Goal: Information Seeking & Learning: Learn about a topic

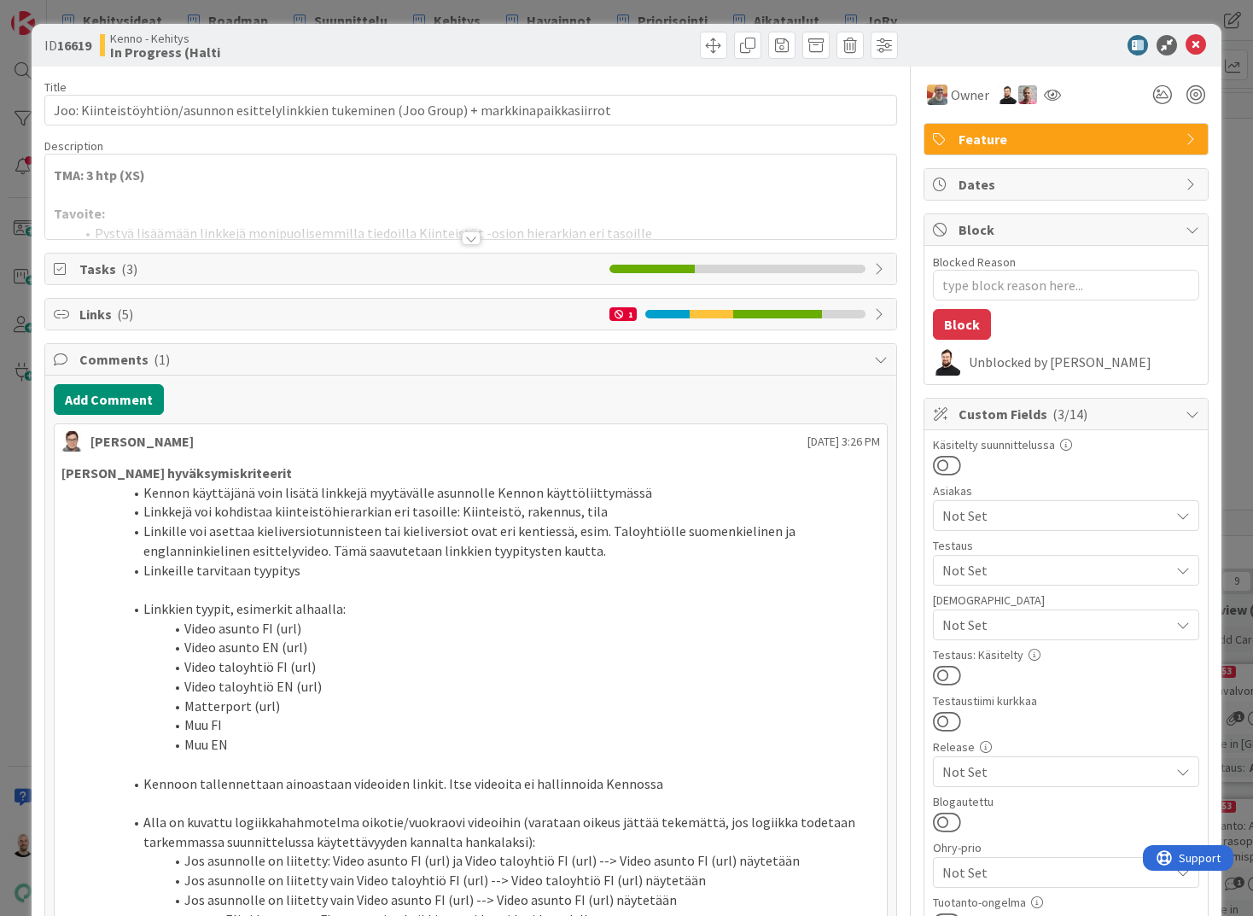
type textarea "x"
click at [469, 237] on div at bounding box center [471, 238] width 19 height 14
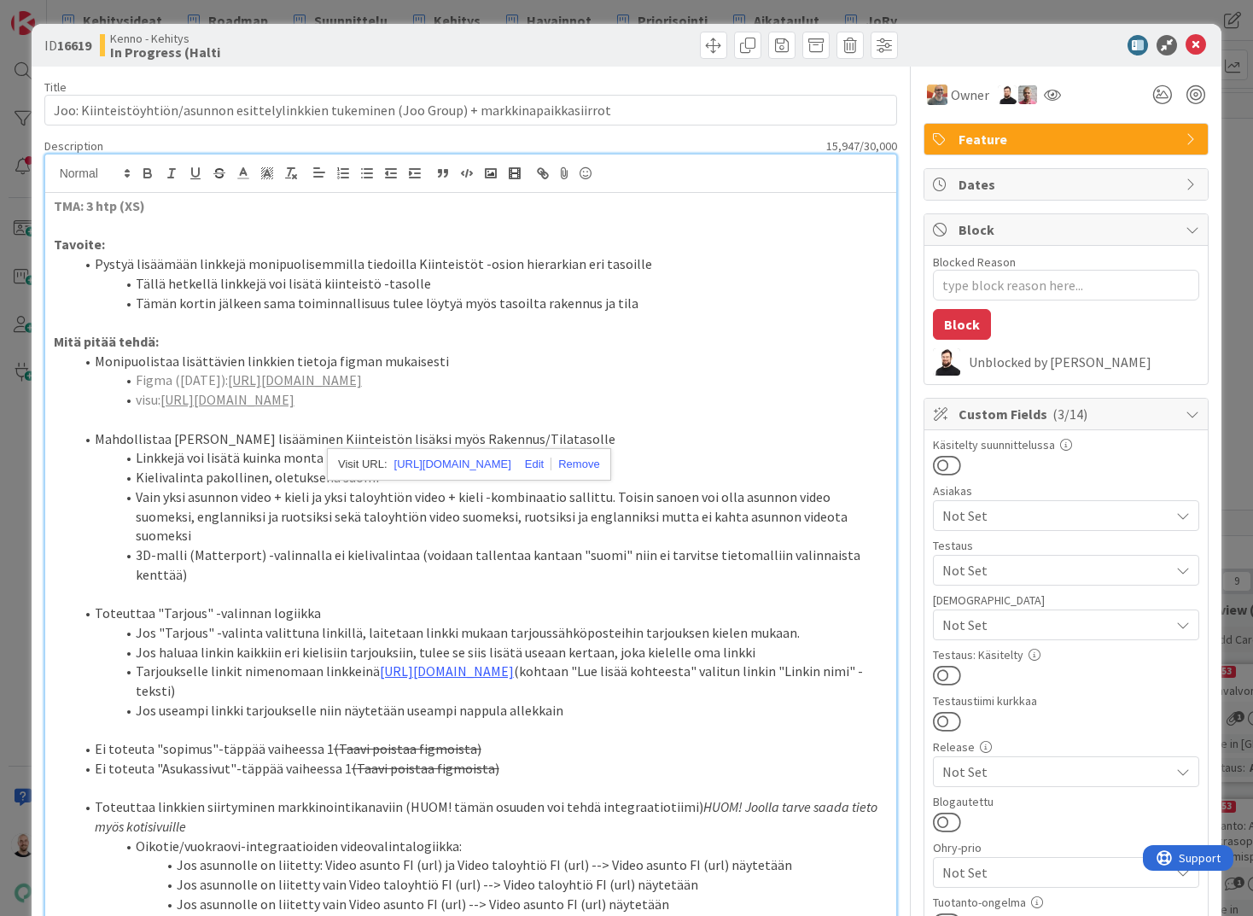
click at [294, 408] on link "[URL][DOMAIN_NAME]" at bounding box center [227, 399] width 134 height 17
click at [434, 460] on link "[URL][DOMAIN_NAME]" at bounding box center [452, 464] width 117 height 22
click at [331, 2] on div "ID 16619 Kenno - Kehitys In Progress (Halti Title 92 / 128 Joo: Kiinteistöyhtiö…" at bounding box center [626, 458] width 1253 height 916
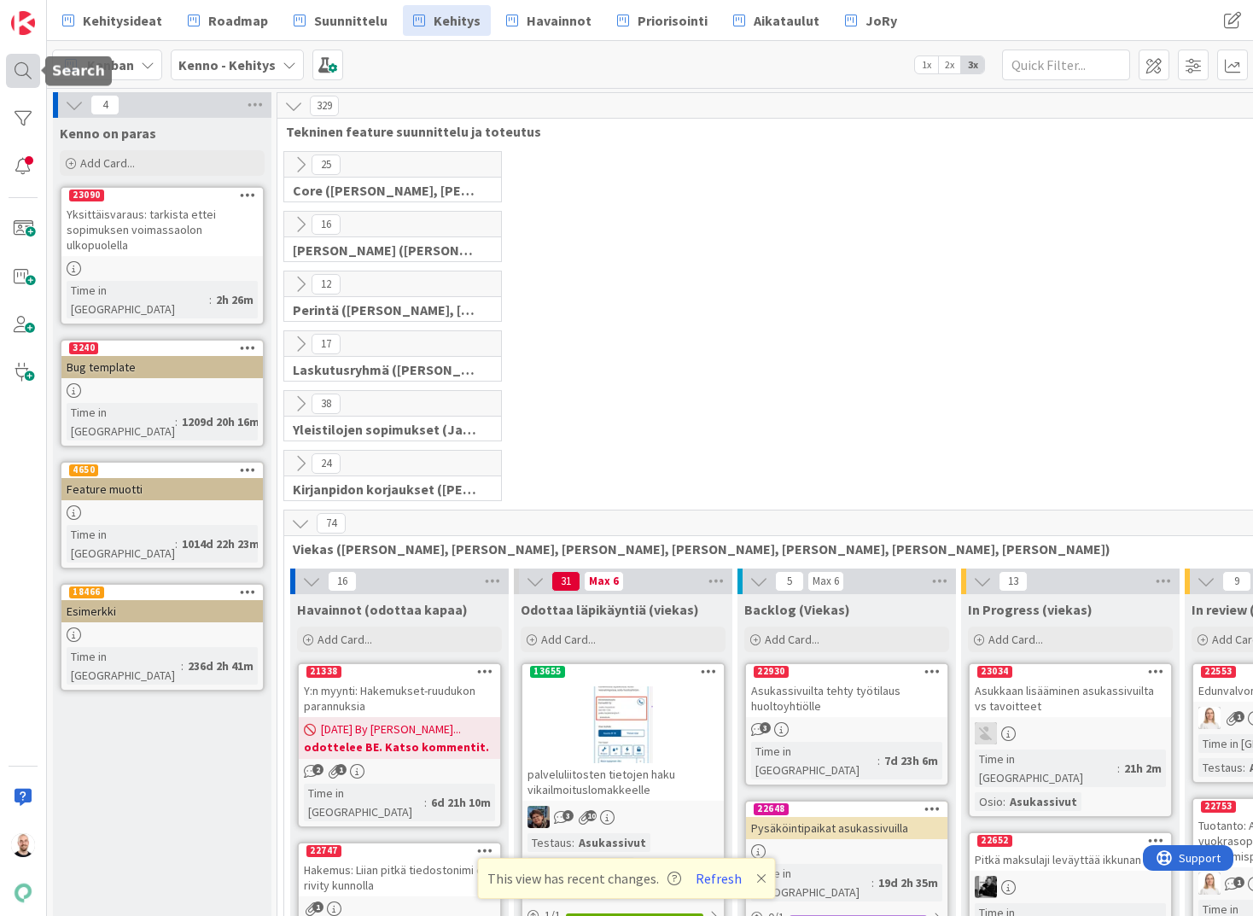
click at [26, 66] on div at bounding box center [23, 71] width 34 height 34
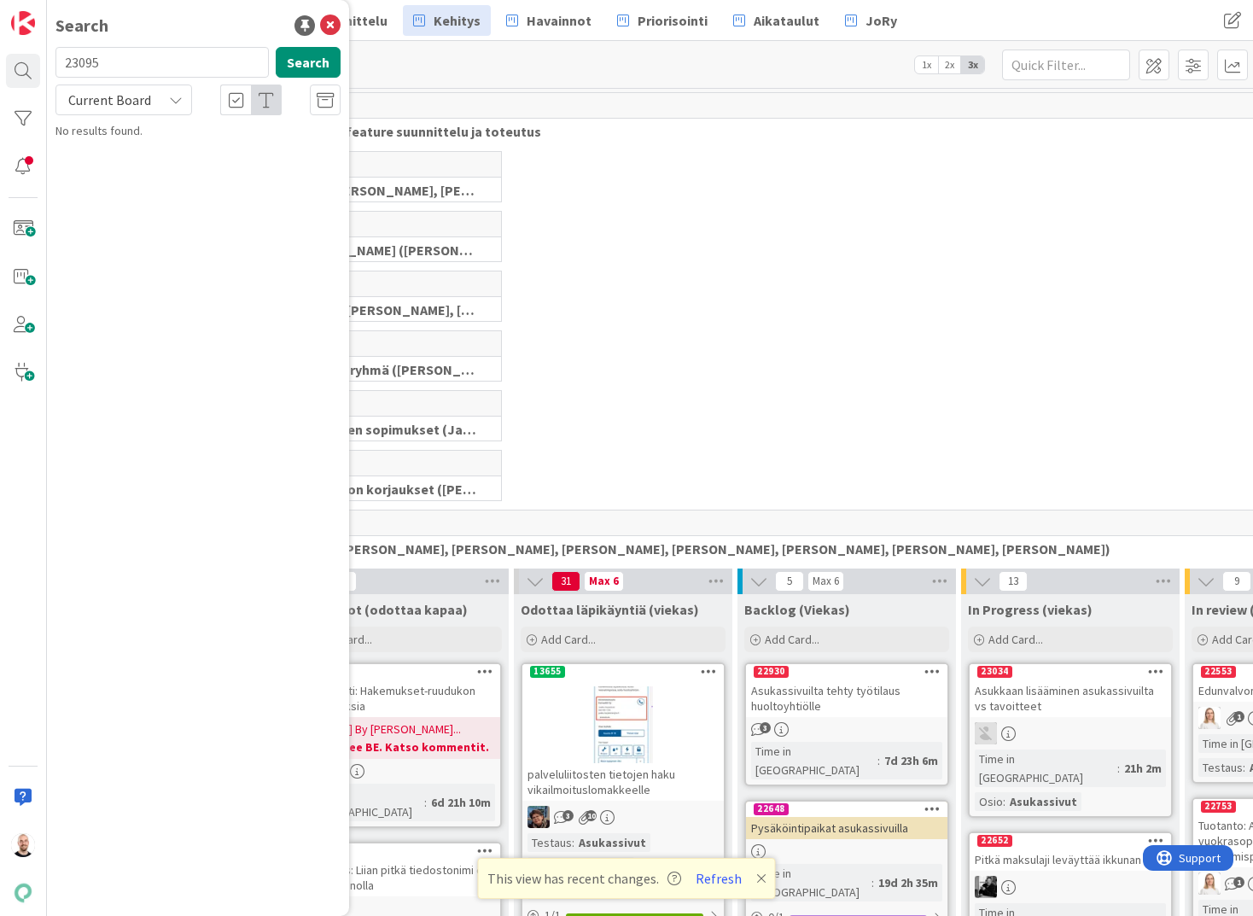
type input "23095"
click at [154, 111] on div "Current Board" at bounding box center [123, 99] width 137 height 31
click at [149, 184] on link "All Boards" at bounding box center [153, 170] width 195 height 31
click at [201, 154] on span "Varusteiden hinnoittelu" at bounding box center [179, 150] width 118 height 15
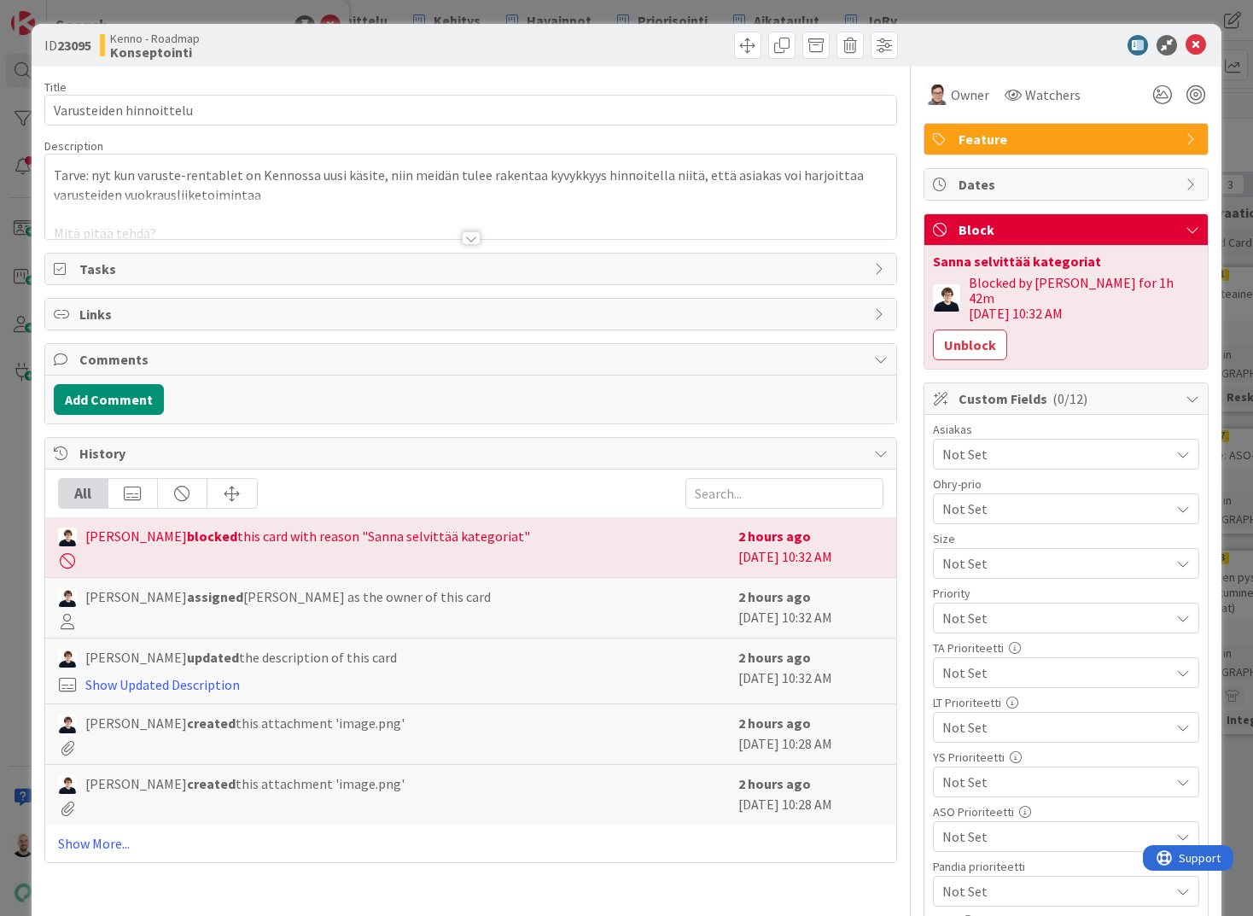
click at [471, 236] on div at bounding box center [471, 238] width 19 height 14
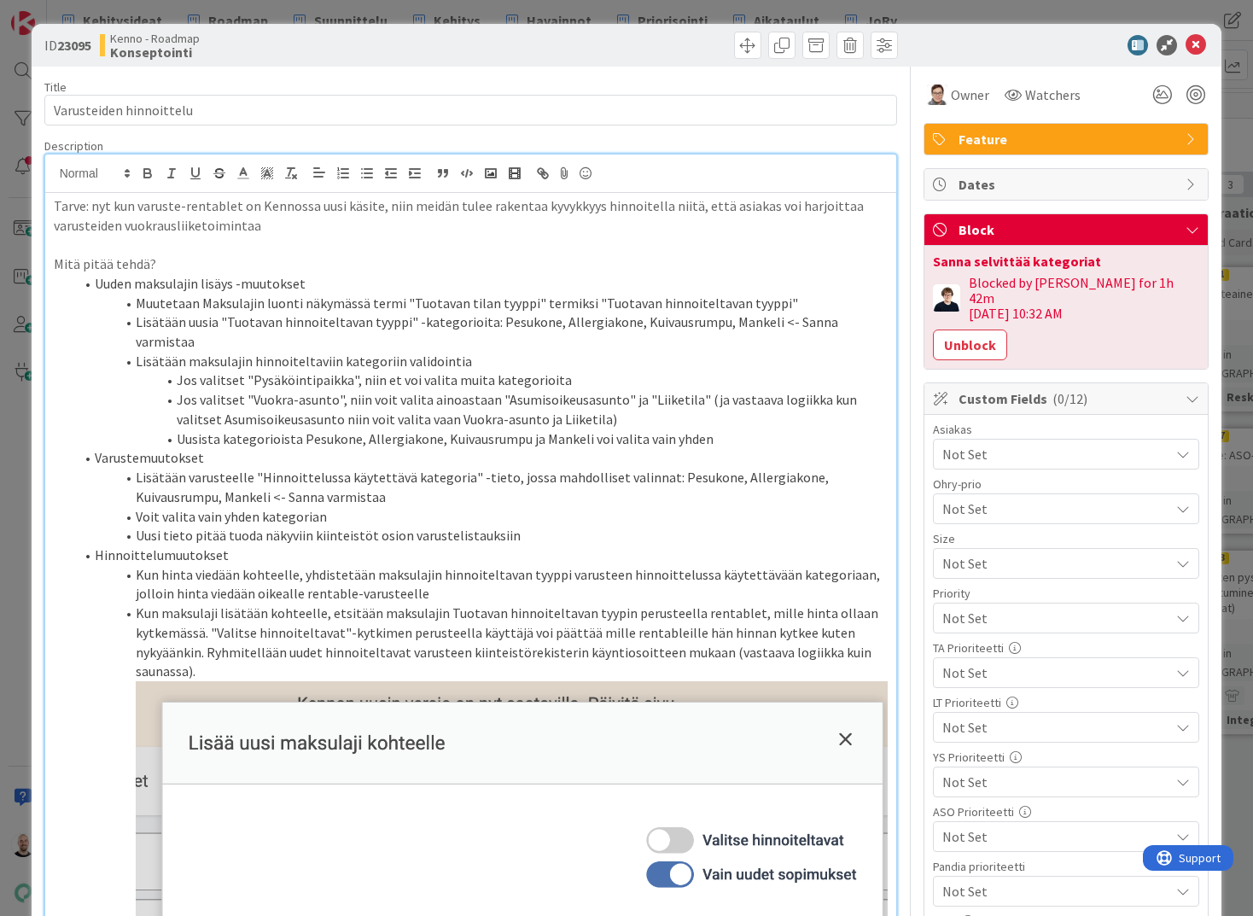
click at [708, 429] on li "Uusista kategorioista Pesukone, Allergiakone, Kuivausrumpu ja Mankeli voi valit…" at bounding box center [481, 439] width 814 height 20
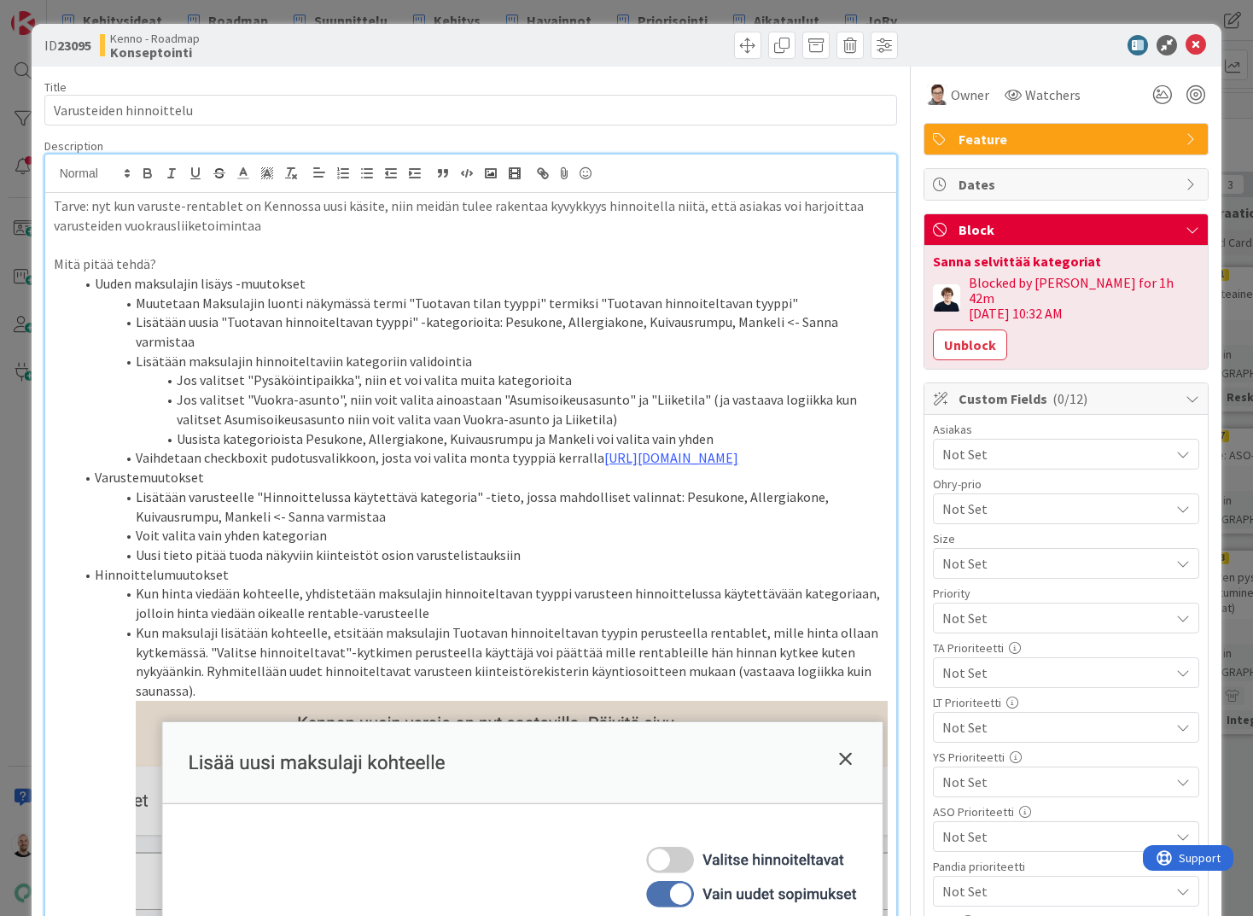
click at [585, 448] on li "Vaihdetaan checkboxit pudotusvalikkoon, josta voi valita monta tyyppiä kerralla…" at bounding box center [481, 458] width 814 height 20
click at [393, 452] on li "Vaihdetaan checkboxit pudotusvalikkoon, josta voi valita monta tyyppiä kerralla…" at bounding box center [481, 458] width 814 height 20
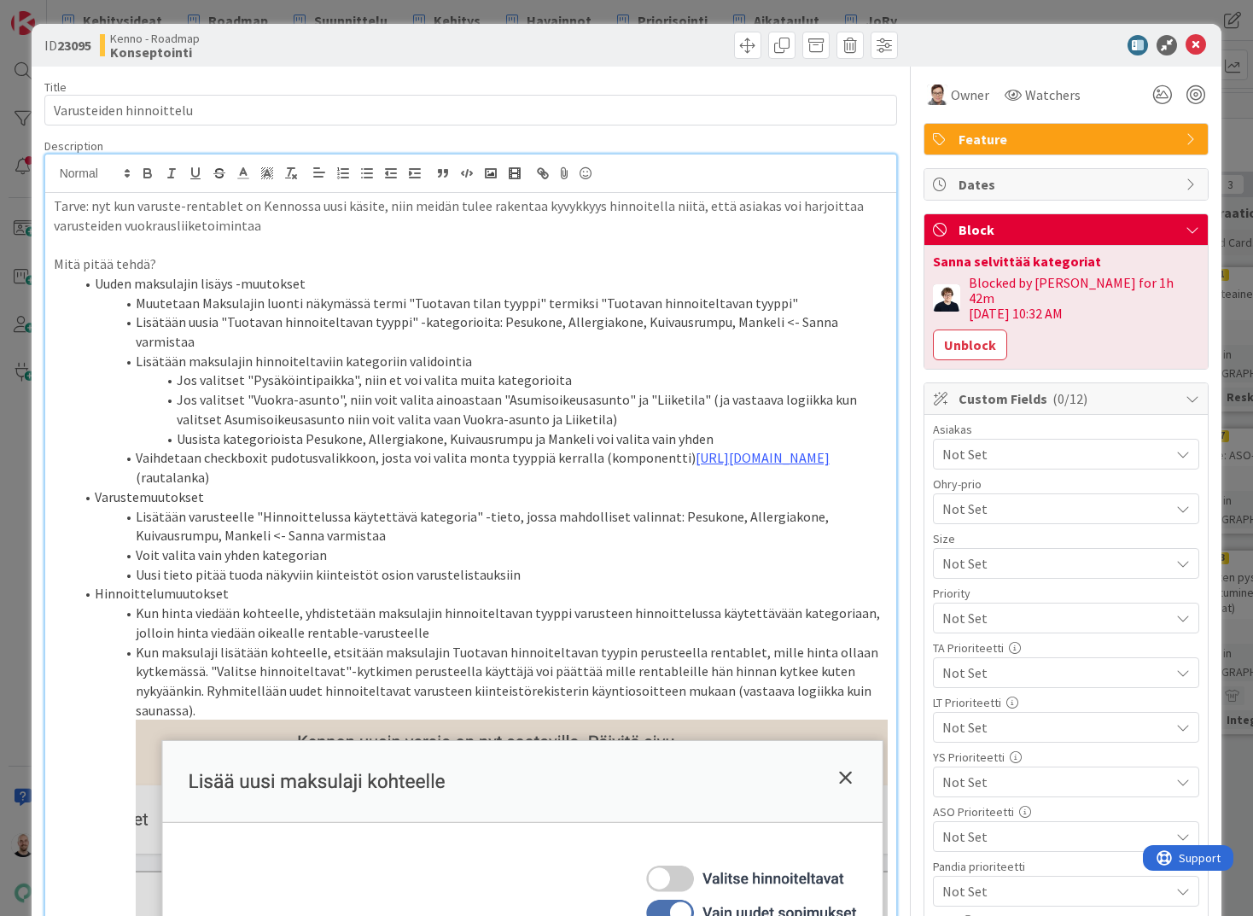
click at [443, 448] on li "Vaihdetaan checkboxit pudotusvalikkoon, josta voi valita monta tyyppiä kerralla…" at bounding box center [481, 467] width 814 height 38
click at [453, 519] on li "Lisätään varusteelle "Hinnoittelussa käytettävä kategoria" -tieto, jossa mahdol…" at bounding box center [481, 526] width 814 height 38
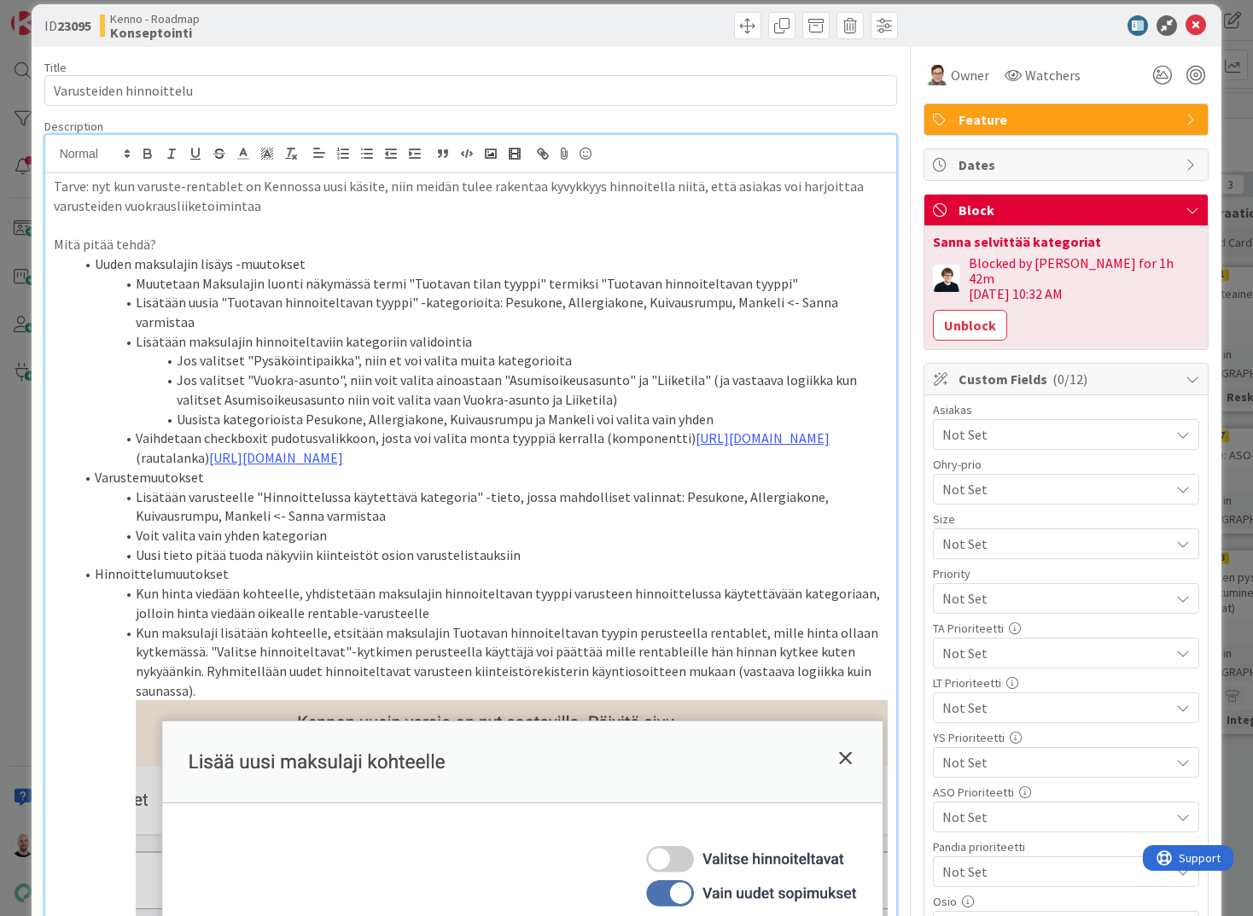
scroll to position [20, 0]
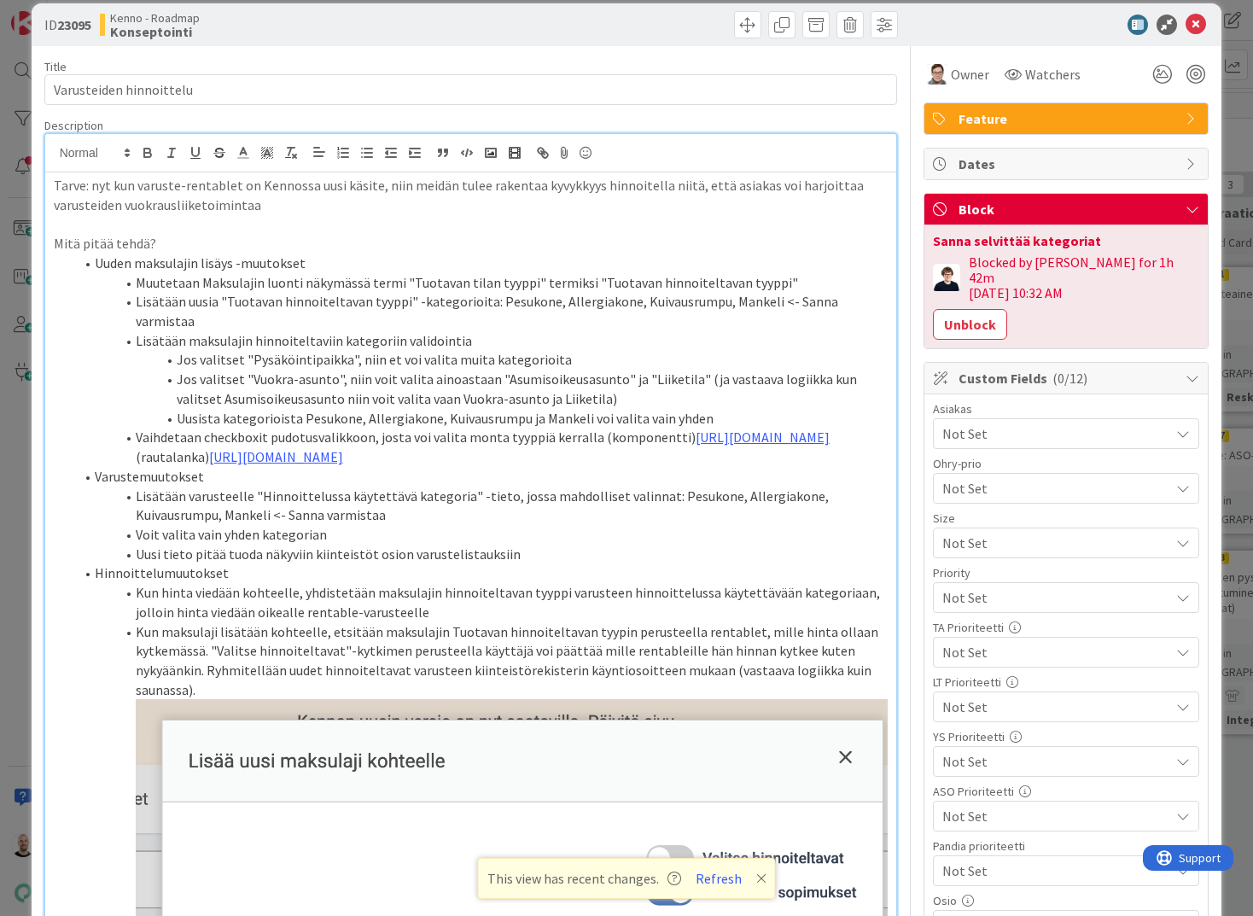
click at [521, 545] on li "Uusi tieto pitää tuoda näkyviin kiinteistöt osion varustelistauksiin" at bounding box center [481, 555] width 814 height 20
click at [292, 508] on li "Lisätään varusteelle "Hinnoittelussa käytettävä kategoria" -tieto, jossa mahdol…" at bounding box center [481, 506] width 814 height 38
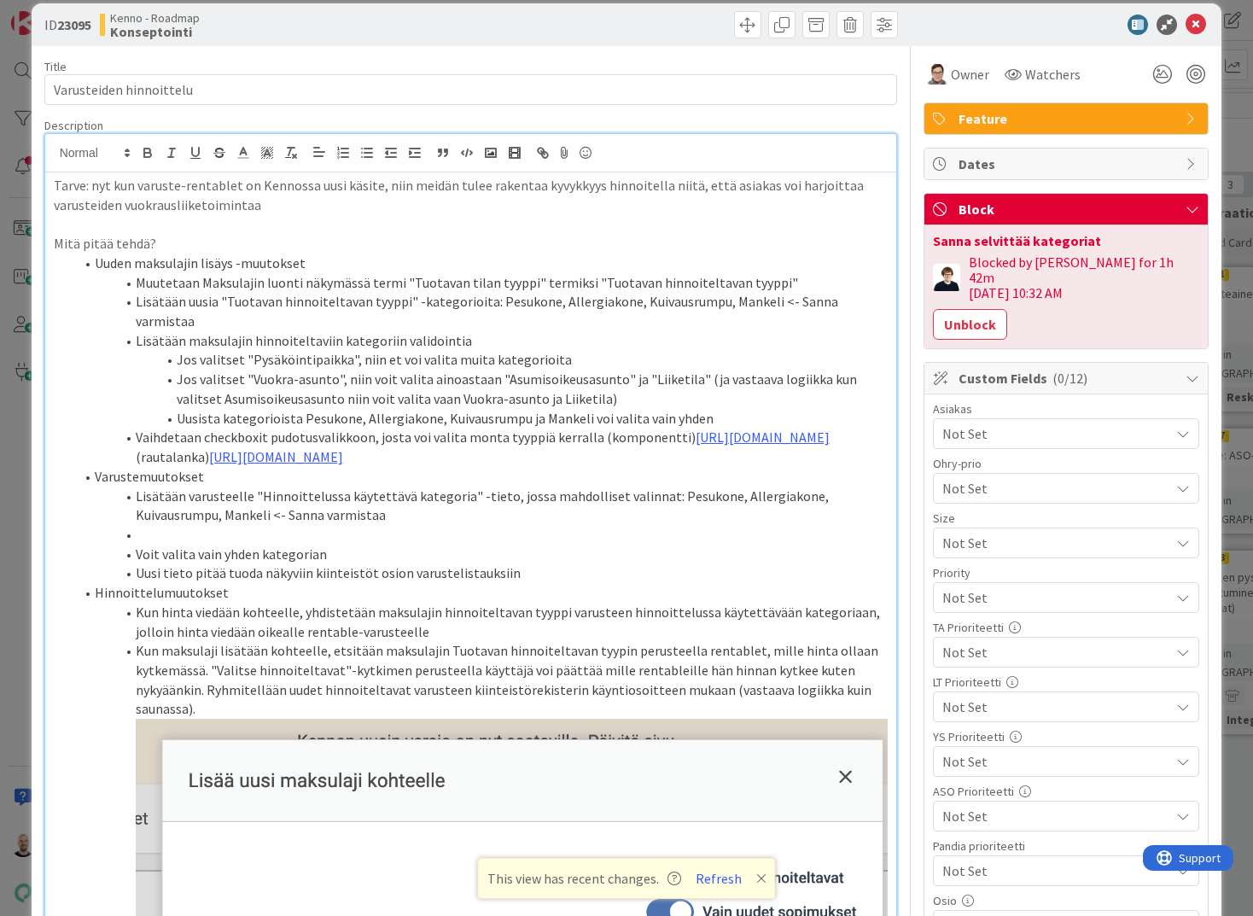
click at [265, 487] on li "Lisätään varusteelle "Hinnoittelussa käytettävä kategoria" -tieto, jossa mahdol…" at bounding box center [481, 506] width 814 height 38
click at [454, 487] on li "Lisätään varusteelle hinnoittelussa käytettävä kategoria" -tieto, jossa mahdoll…" at bounding box center [481, 506] width 814 height 38
click at [184, 526] on li at bounding box center [481, 535] width 814 height 20
click at [750, 487] on li "Lisätään varusteelle hinnoittelussa käytettävä kategoria -tieto, jossa mahdolli…" at bounding box center [481, 506] width 814 height 38
click at [269, 525] on li "Proto" at bounding box center [481, 535] width 814 height 20
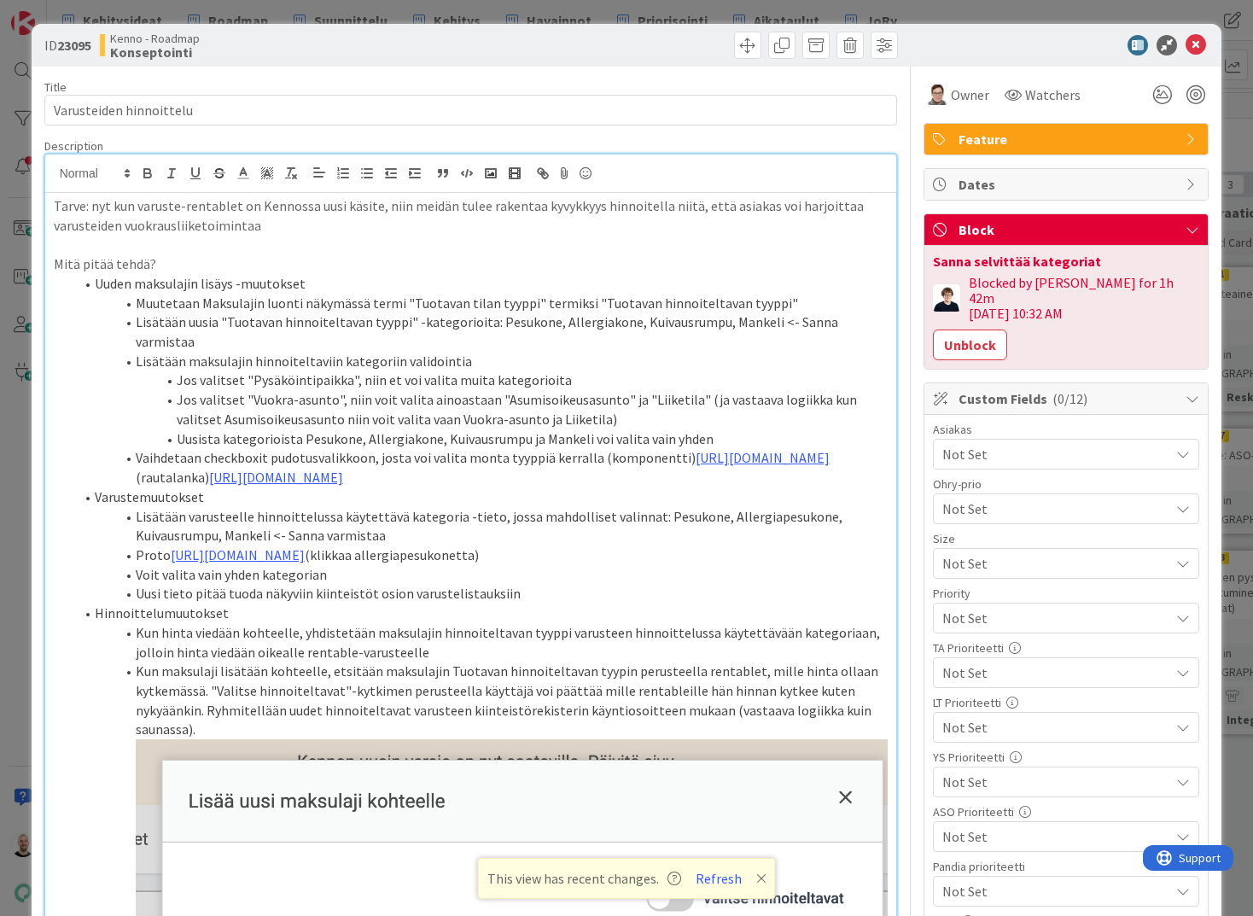
scroll to position [0, 0]
click at [305, 558] on link "[URL][DOMAIN_NAME]" at bounding box center [238, 554] width 134 height 17
click at [484, 615] on link "[URL][DOMAIN_NAME]" at bounding box center [463, 614] width 117 height 22
click at [489, 609] on link "[URL][DOMAIN_NAME]" at bounding box center [463, 614] width 117 height 22
